Goal: Task Accomplishment & Management: Use online tool/utility

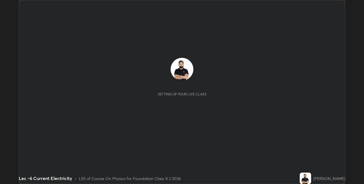
scroll to position [184, 364]
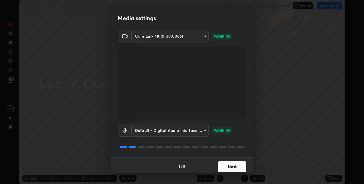
click at [232, 166] on button "Next" at bounding box center [232, 166] width 28 height 11
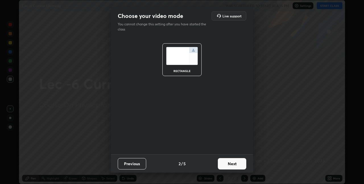
click at [234, 169] on button "Next" at bounding box center [232, 163] width 28 height 11
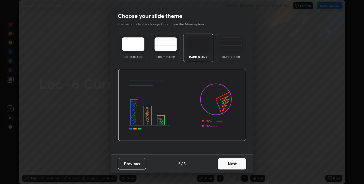
click at [237, 169] on button "Next" at bounding box center [232, 163] width 28 height 11
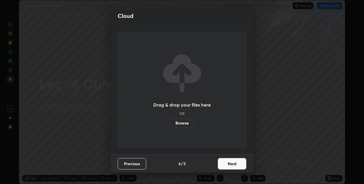
click at [238, 165] on button "Next" at bounding box center [232, 163] width 28 height 11
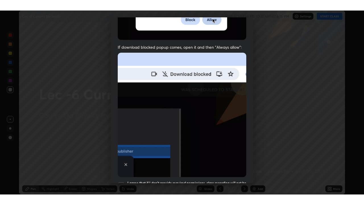
scroll to position [119, 0]
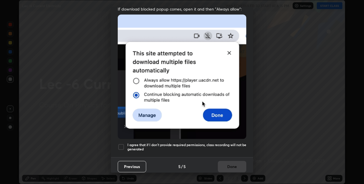
click at [121, 144] on div at bounding box center [121, 146] width 7 height 7
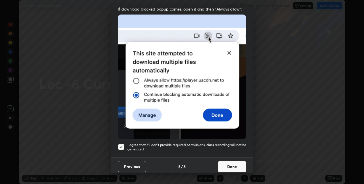
click at [227, 163] on button "Done" at bounding box center [232, 166] width 28 height 11
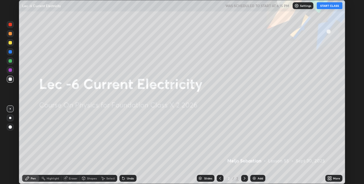
click at [326, 6] on button "START CLASS" at bounding box center [330, 5] width 26 height 7
click at [327, 177] on div "More" at bounding box center [333, 178] width 17 height 7
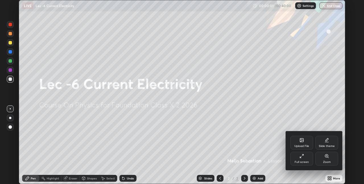
click at [296, 163] on div "Full screen" at bounding box center [302, 161] width 14 height 3
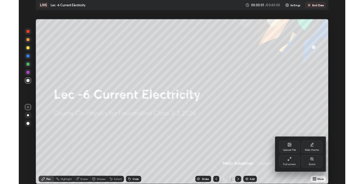
scroll to position [205, 364]
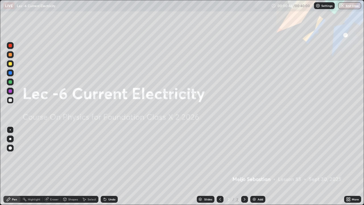
click at [257, 183] on div "Add" at bounding box center [257, 199] width 15 height 7
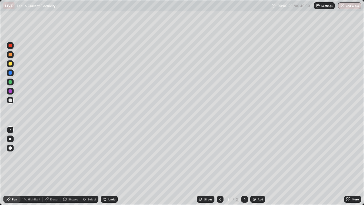
click at [11, 83] on div at bounding box center [10, 81] width 3 height 3
click at [52, 183] on div "Eraser" at bounding box center [52, 199] width 18 height 7
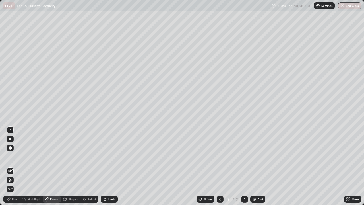
click at [13, 183] on div "Pen" at bounding box center [11, 199] width 17 height 7
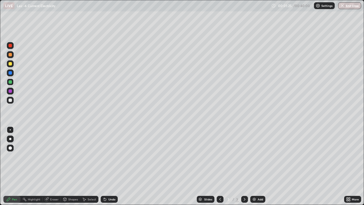
click at [69, 183] on div "Shapes" at bounding box center [73, 199] width 10 height 3
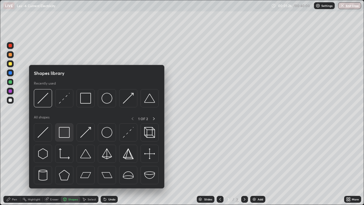
click at [63, 133] on img at bounding box center [64, 132] width 11 height 11
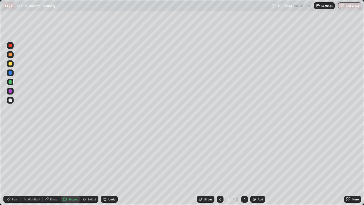
click at [11, 183] on div "Pen" at bounding box center [11, 199] width 17 height 7
click at [50, 183] on div "Eraser" at bounding box center [54, 199] width 9 height 3
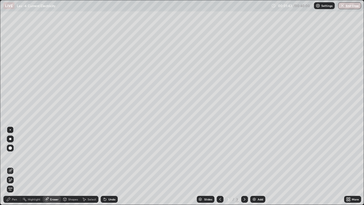
click at [14, 183] on div "Pen" at bounding box center [14, 199] width 5 height 3
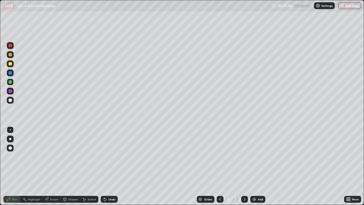
click at [66, 183] on icon at bounding box center [65, 199] width 5 height 5
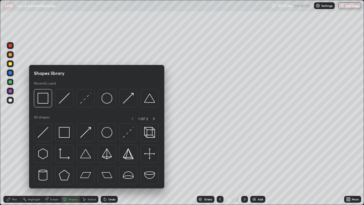
click at [62, 132] on img at bounding box center [64, 132] width 11 height 11
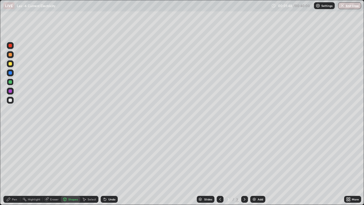
click at [15, 183] on div "Pen" at bounding box center [14, 199] width 5 height 3
click at [9, 90] on div at bounding box center [10, 90] width 3 height 3
click at [10, 46] on div at bounding box center [10, 45] width 3 height 3
click at [11, 91] on div at bounding box center [10, 90] width 3 height 3
click at [105, 183] on icon at bounding box center [105, 199] width 5 height 5
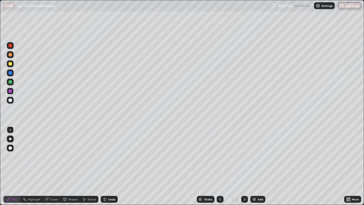
click at [108, 183] on div "Undo" at bounding box center [109, 199] width 17 height 7
click at [51, 183] on div "Eraser" at bounding box center [54, 199] width 9 height 3
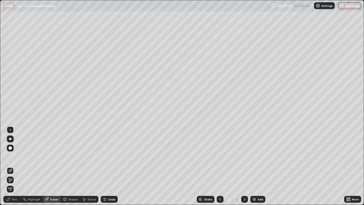
click at [11, 183] on div "Pen" at bounding box center [11, 199] width 17 height 7
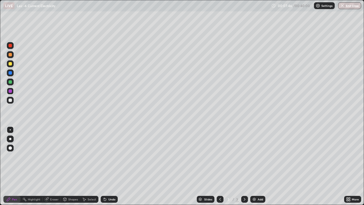
click at [52, 183] on div "Eraser" at bounding box center [54, 199] width 9 height 3
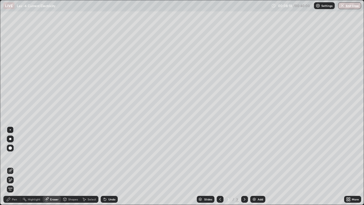
click at [12, 183] on div "Pen" at bounding box center [14, 199] width 5 height 3
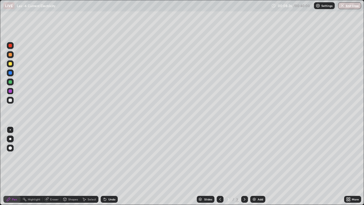
click at [10, 83] on div at bounding box center [10, 81] width 3 height 3
click at [11, 45] on div at bounding box center [10, 45] width 3 height 3
click at [9, 80] on div at bounding box center [10, 81] width 3 height 3
click at [257, 183] on div "Add" at bounding box center [257, 199] width 15 height 7
click at [88, 183] on div "Select" at bounding box center [92, 199] width 9 height 3
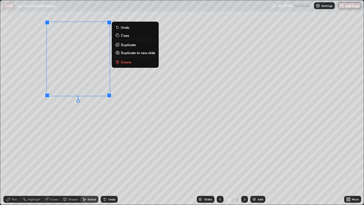
click at [12, 183] on div "Pen" at bounding box center [11, 199] width 17 height 7
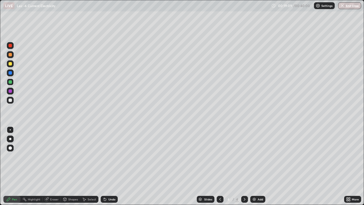
click at [11, 64] on div at bounding box center [10, 63] width 3 height 3
click at [71, 183] on div "Shapes" at bounding box center [73, 199] width 10 height 3
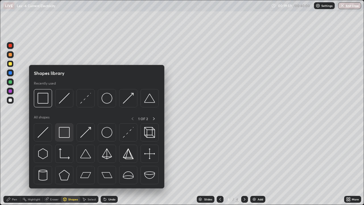
click at [63, 133] on img at bounding box center [64, 132] width 11 height 11
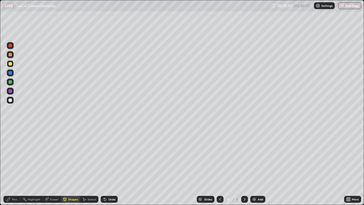
click at [10, 90] on div at bounding box center [10, 90] width 3 height 3
click at [10, 81] on div at bounding box center [10, 81] width 3 height 3
click at [6, 183] on div "Pen" at bounding box center [11, 199] width 17 height 7
click at [12, 63] on div at bounding box center [10, 63] width 3 height 3
click at [73, 183] on div "Shapes" at bounding box center [73, 199] width 10 height 3
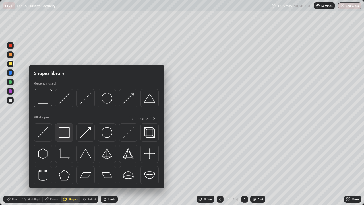
click at [63, 134] on img at bounding box center [64, 132] width 11 height 11
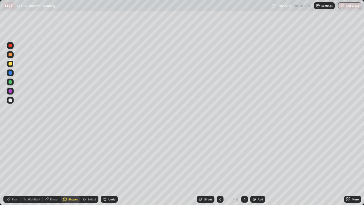
click at [11, 183] on div "Pen" at bounding box center [11, 199] width 17 height 7
click at [10, 82] on div at bounding box center [10, 81] width 3 height 3
click at [53, 183] on div "Eraser" at bounding box center [54, 199] width 9 height 3
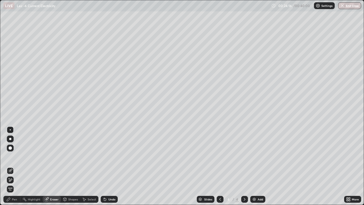
click at [13, 183] on div "Pen" at bounding box center [14, 199] width 5 height 3
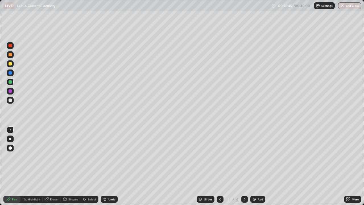
click at [53, 183] on div "Eraser" at bounding box center [54, 199] width 9 height 3
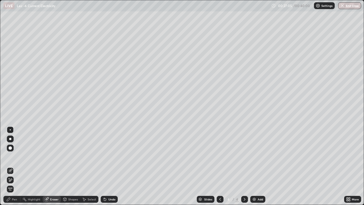
click at [11, 183] on icon at bounding box center [8, 199] width 5 height 5
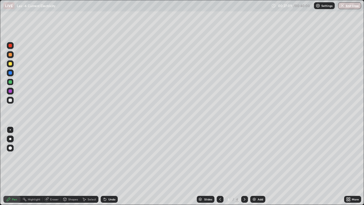
click at [10, 74] on div at bounding box center [10, 72] width 3 height 3
click at [354, 9] on button "End Class" at bounding box center [349, 5] width 23 height 7
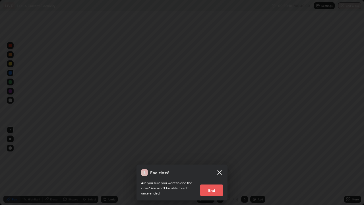
click at [214, 183] on button "End" at bounding box center [211, 189] width 23 height 11
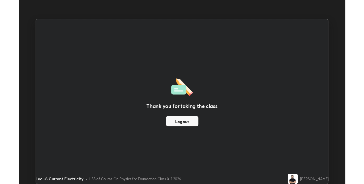
scroll to position [28261, 28080]
